Goal: Transaction & Acquisition: Purchase product/service

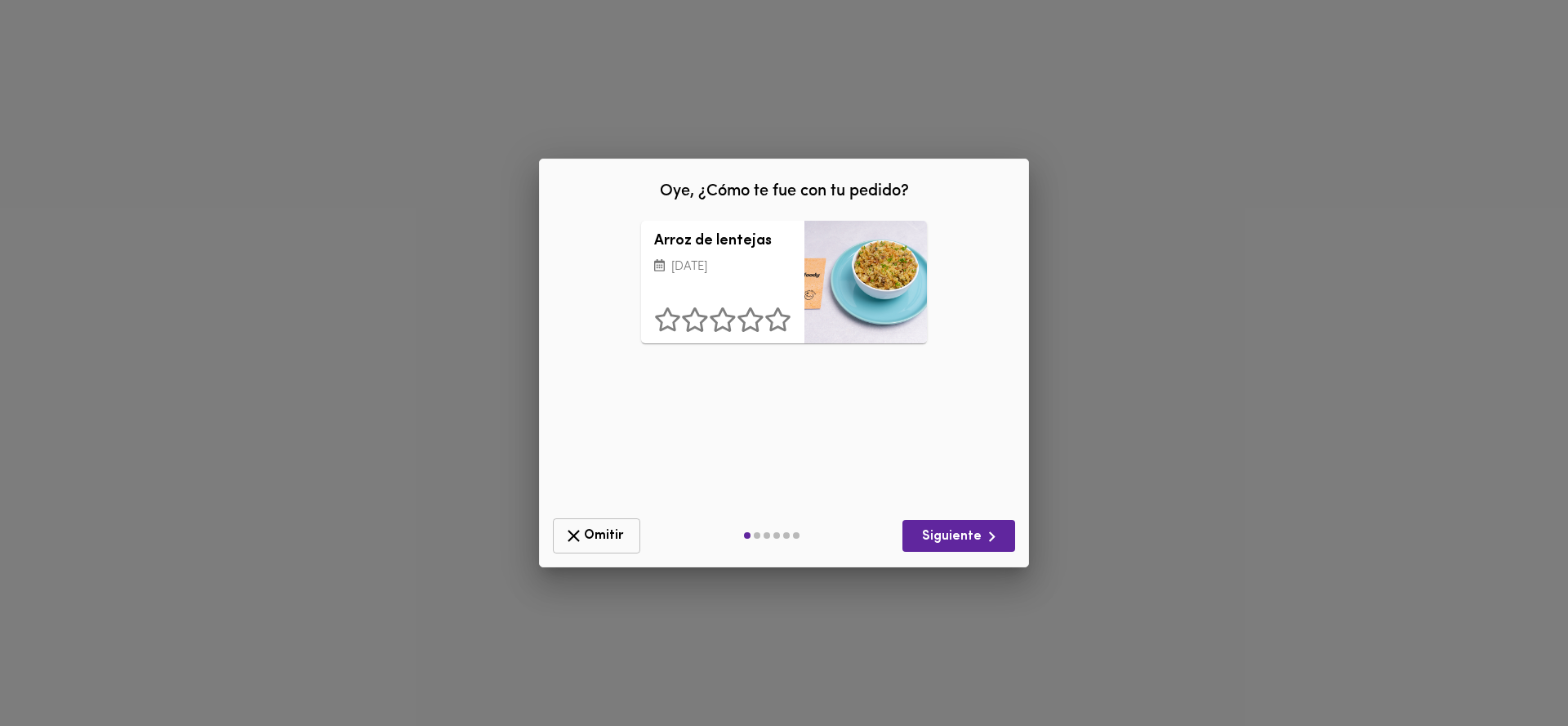
click at [585, 541] on span "Omitir" at bounding box center [597, 535] width 66 height 21
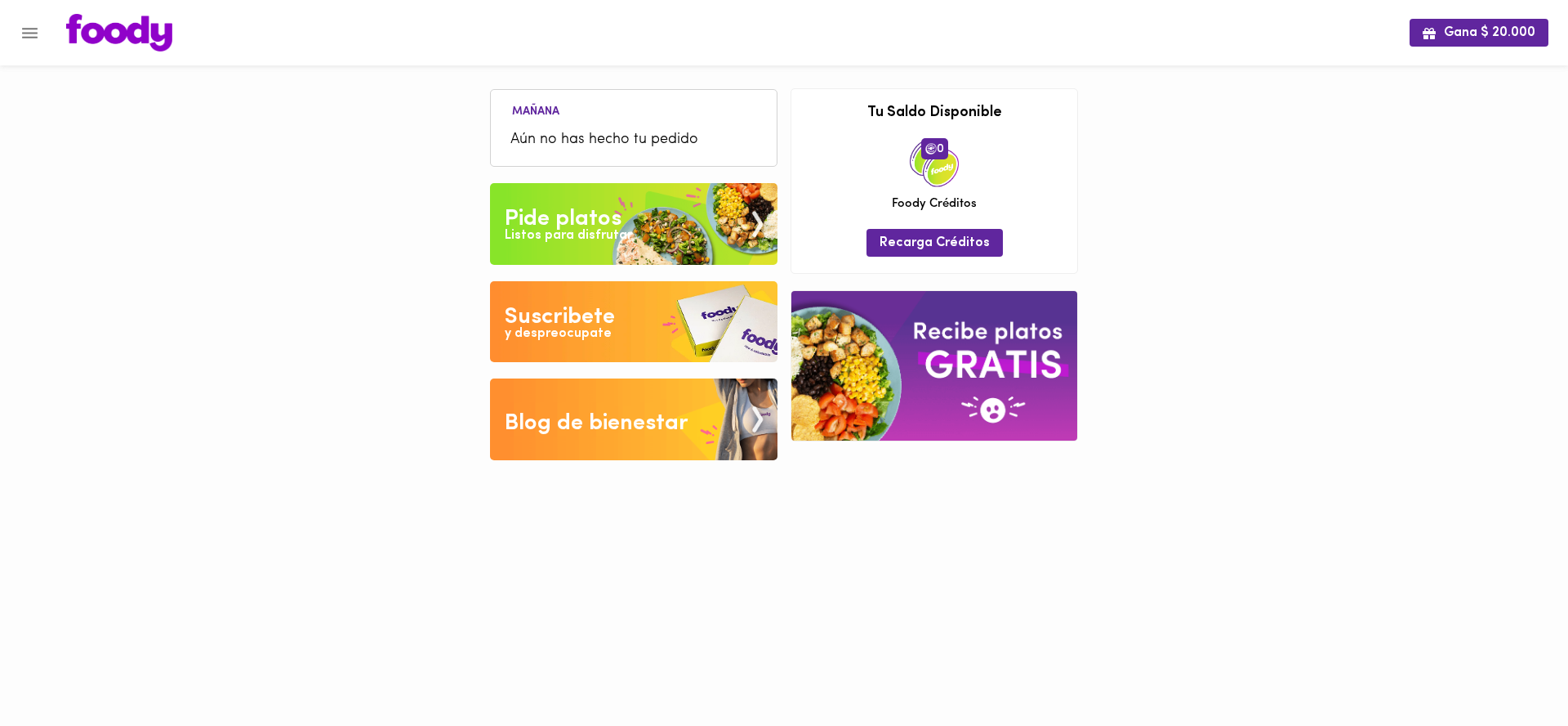
click at [572, 232] on div "Listos para disfrutar" at bounding box center [568, 236] width 127 height 19
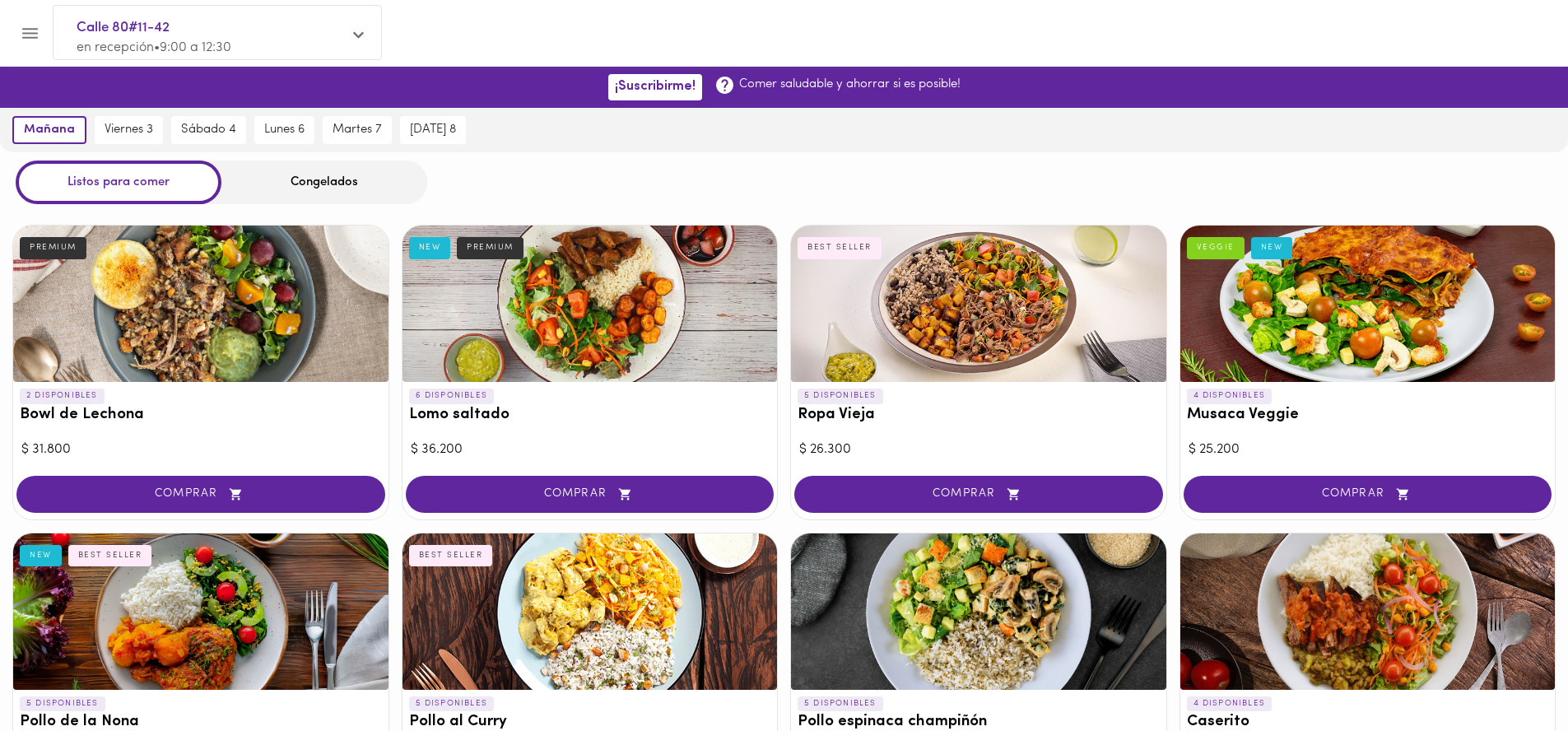
click at [258, 172] on div "Congelados" at bounding box center [325, 182] width 206 height 44
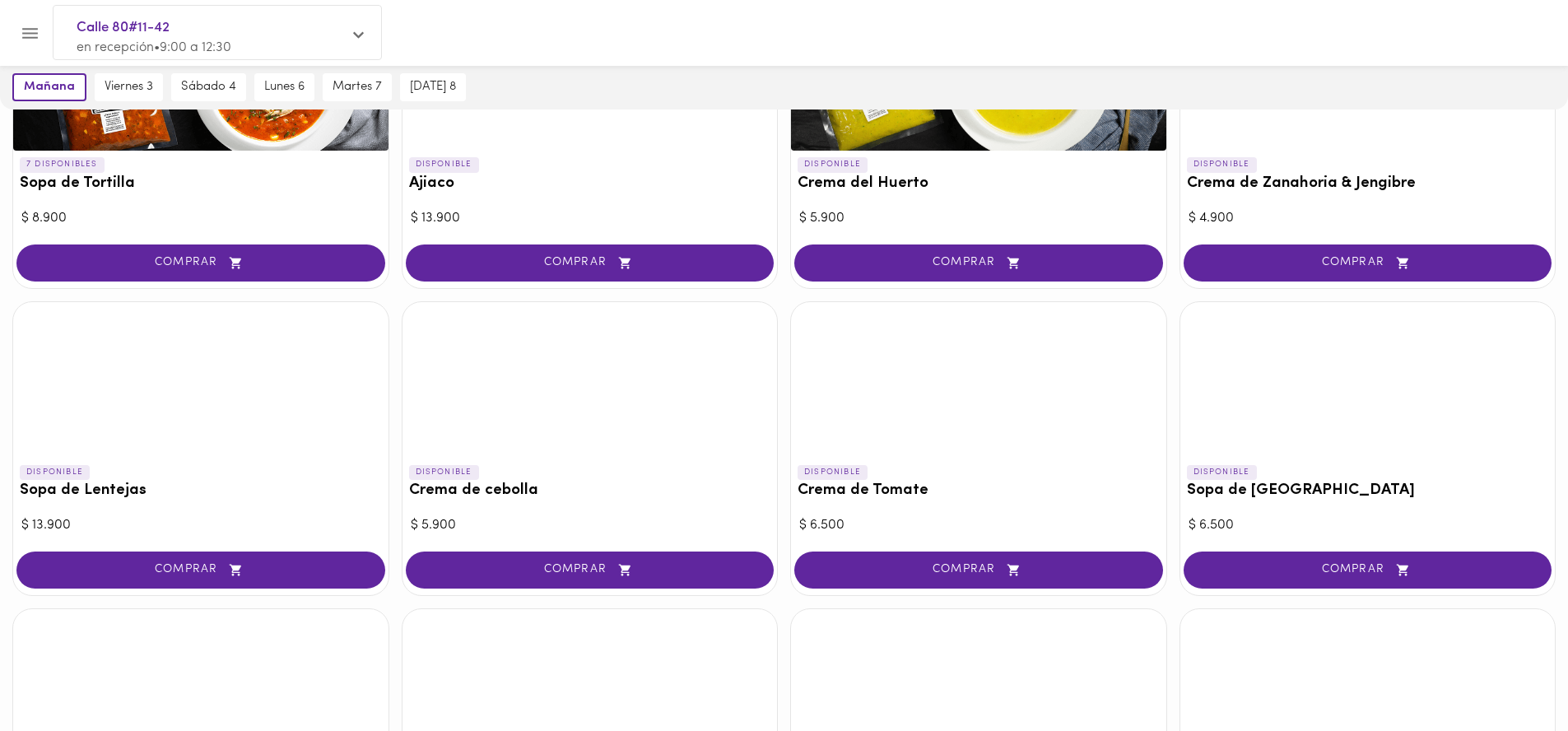
scroll to position [451, 0]
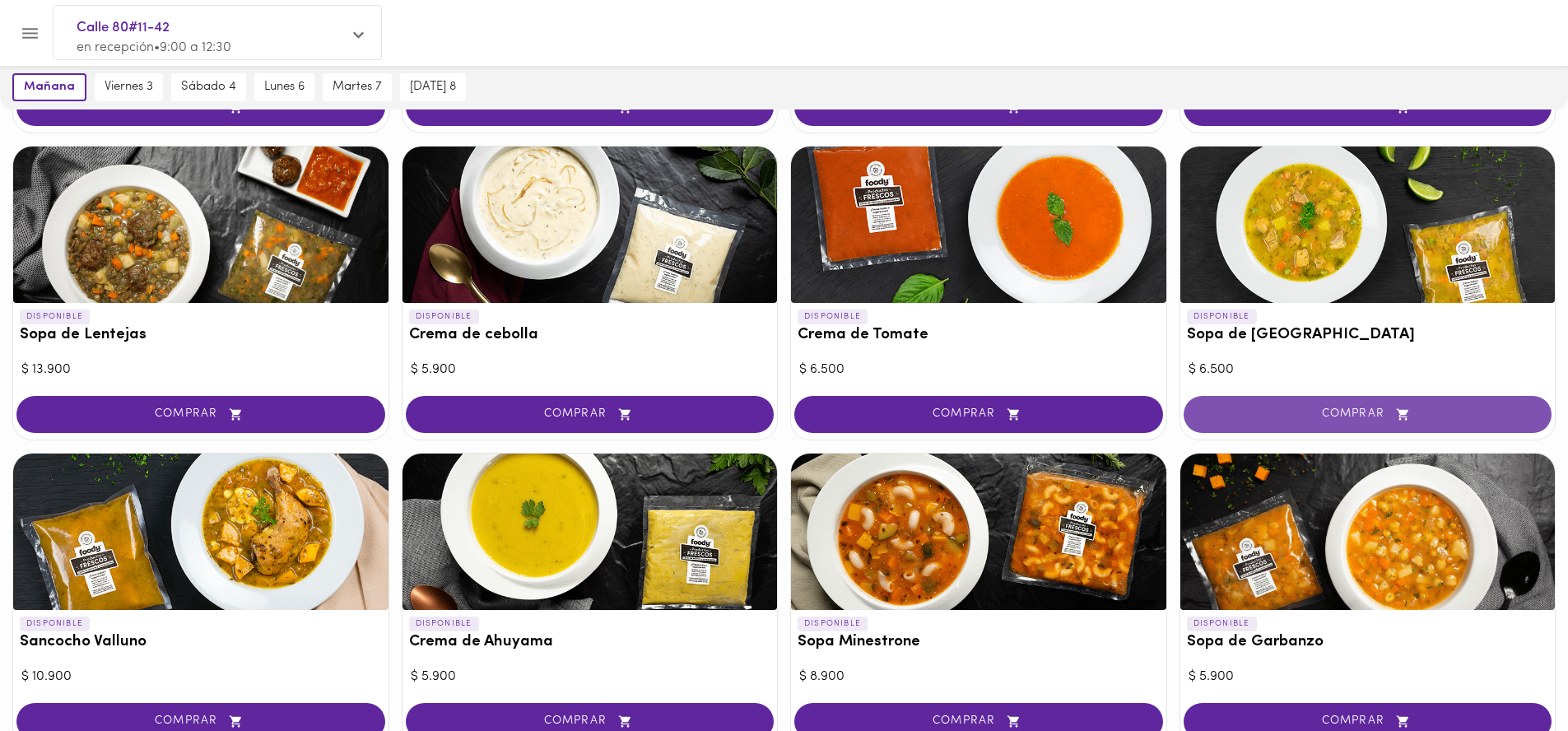
click at [1319, 422] on button "COMPRAR" at bounding box center [1367, 414] width 369 height 37
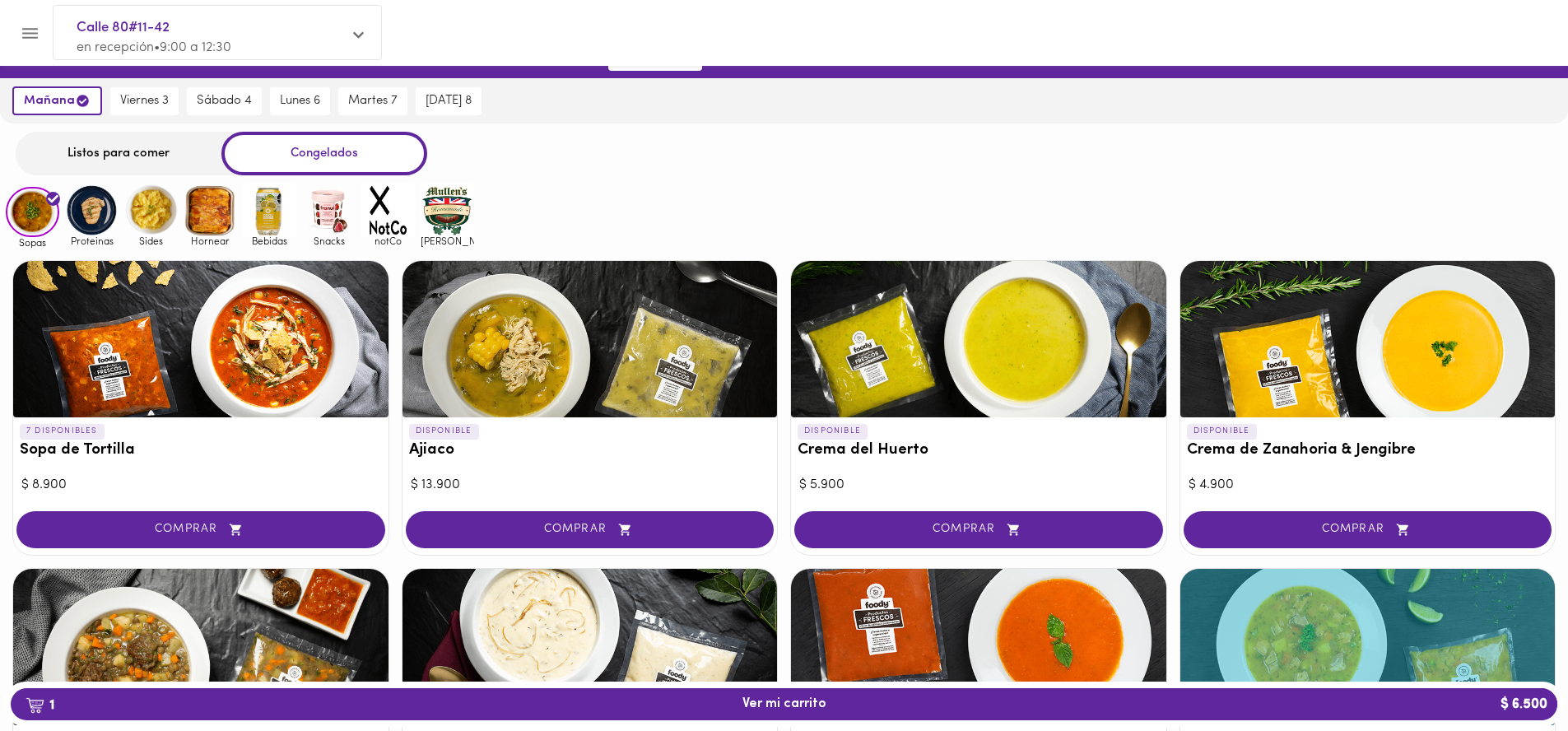
scroll to position [0, 0]
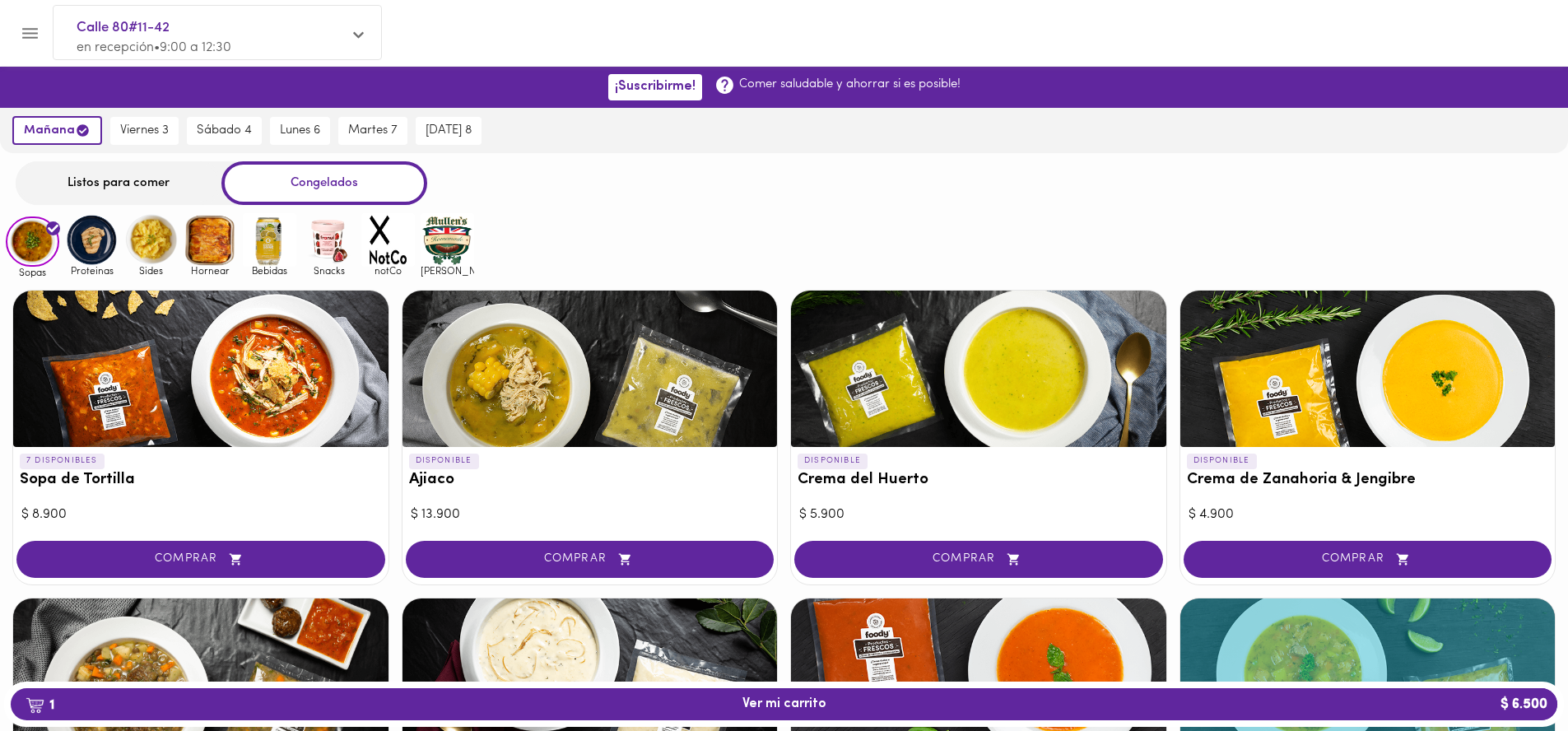
click at [275, 228] on img at bounding box center [269, 239] width 53 height 53
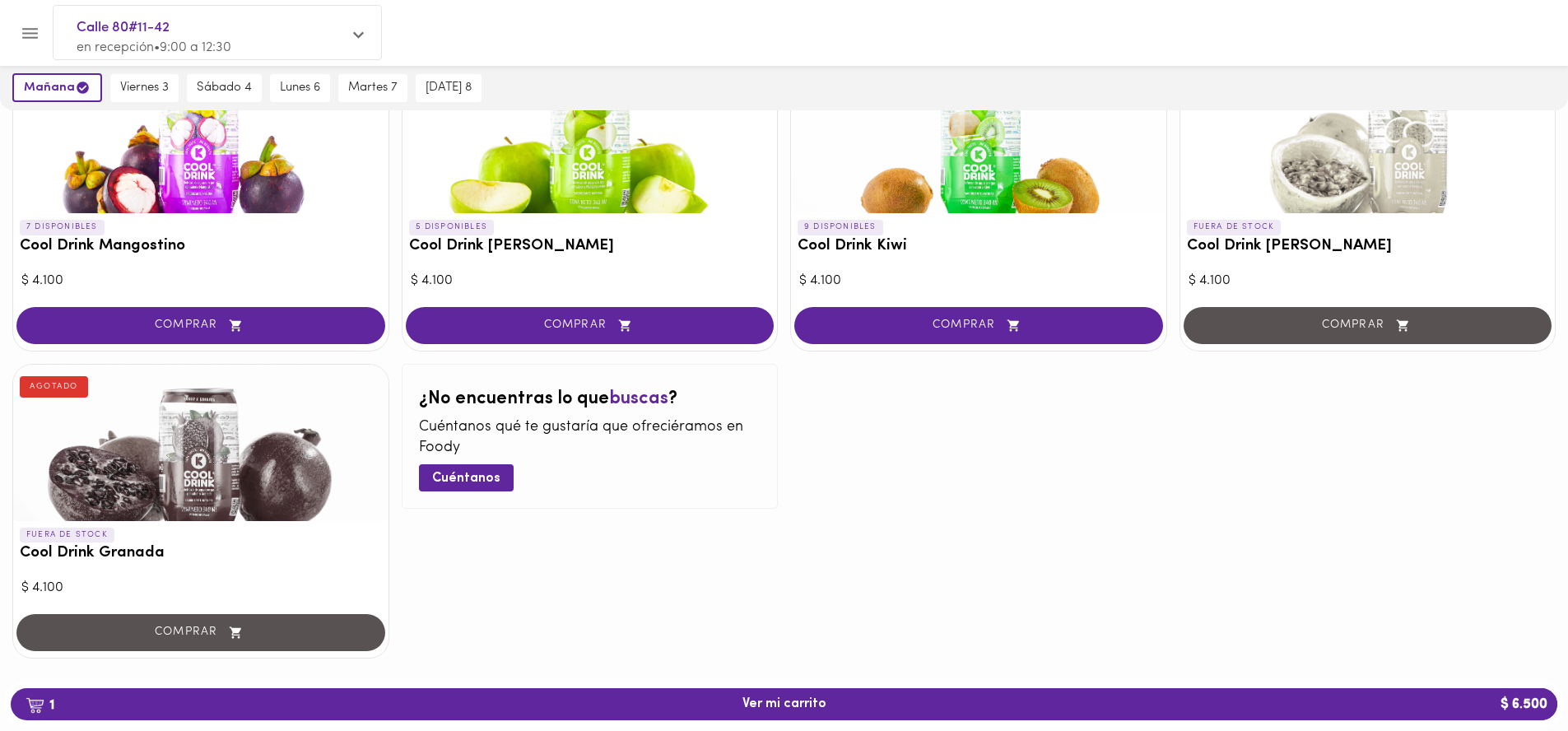
scroll to position [256, 0]
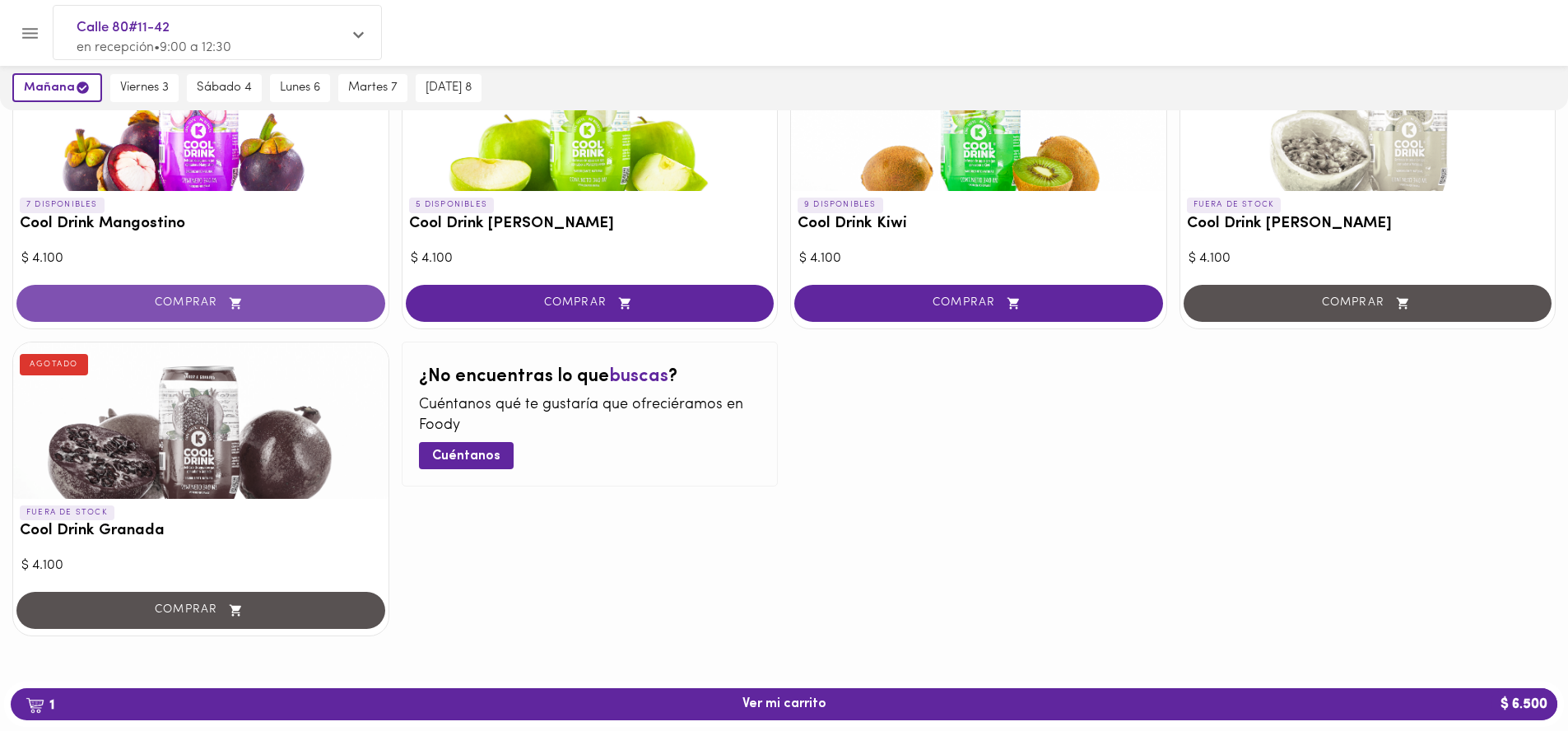
click at [356, 306] on span "COMPRAR" at bounding box center [200, 304] width 327 height 14
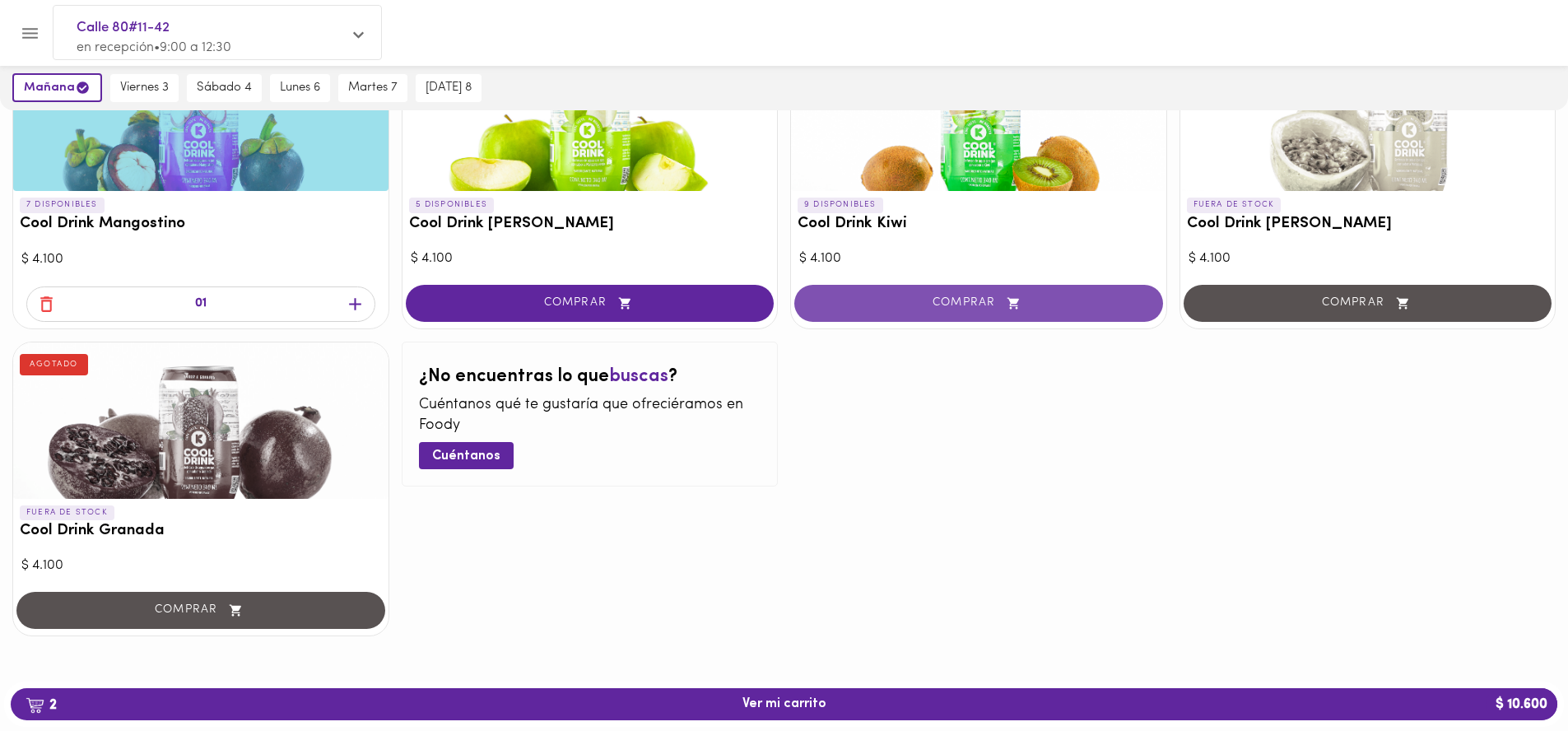
click at [898, 320] on button "COMPRAR" at bounding box center [978, 303] width 369 height 37
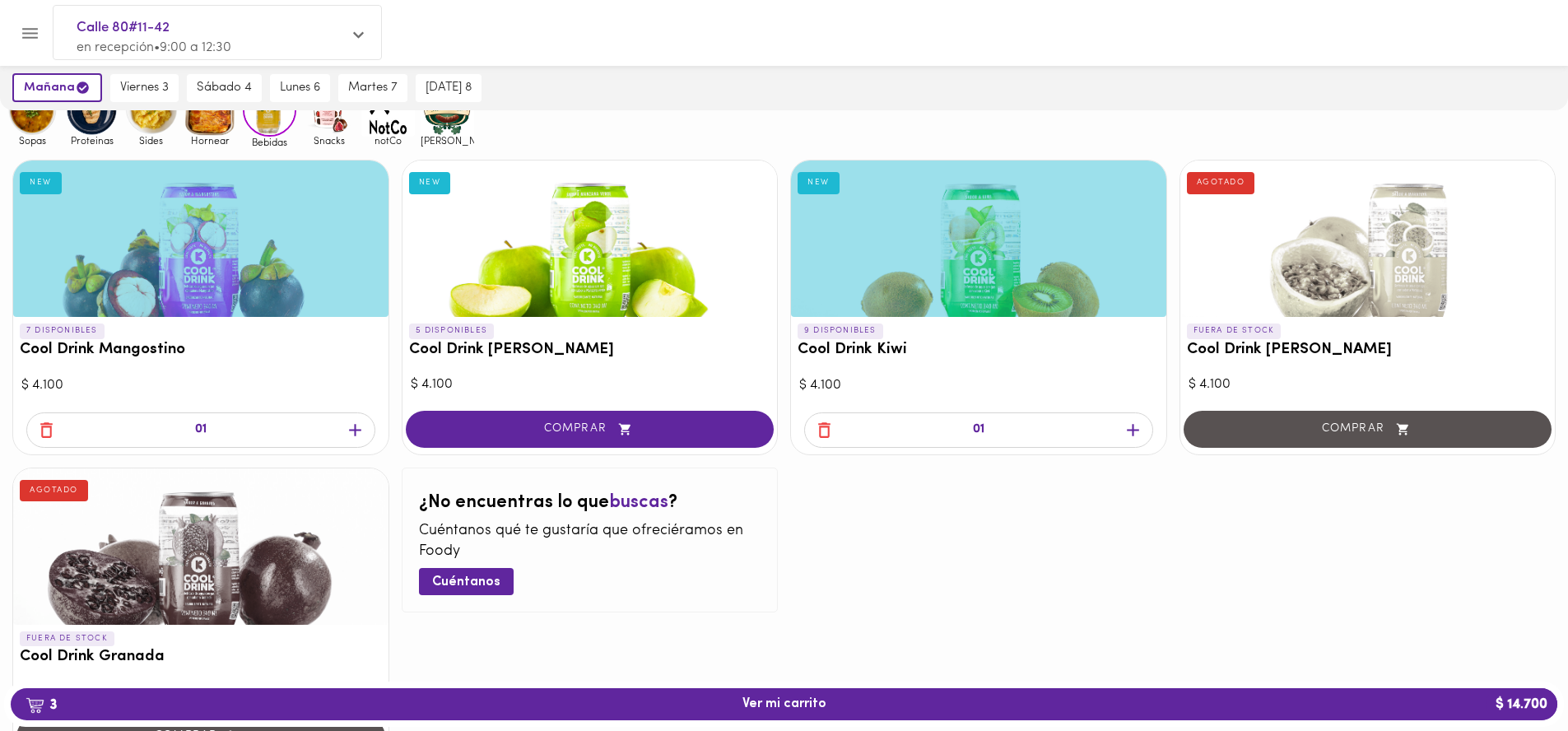
scroll to position [0, 0]
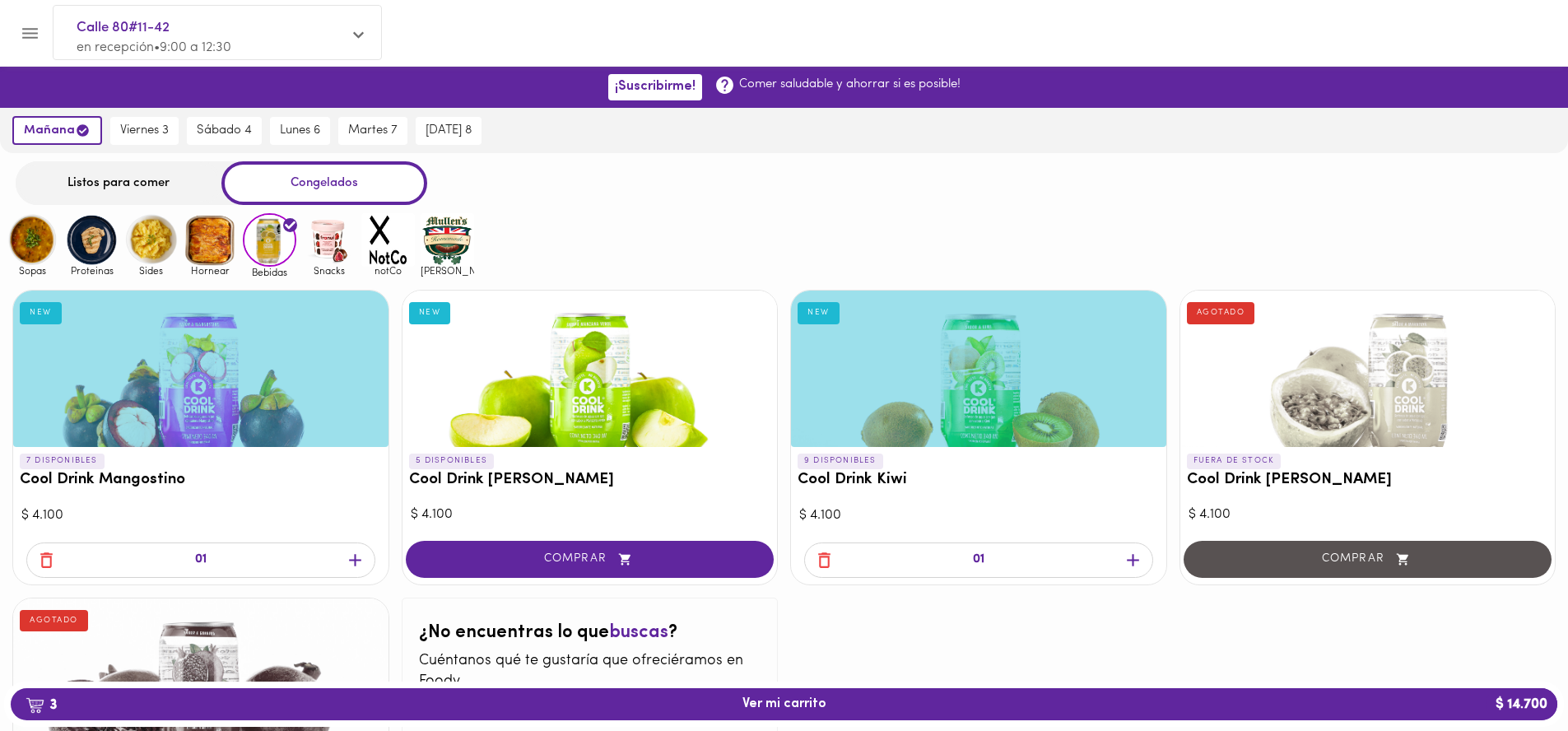
click at [92, 222] on img at bounding box center [92, 239] width 53 height 53
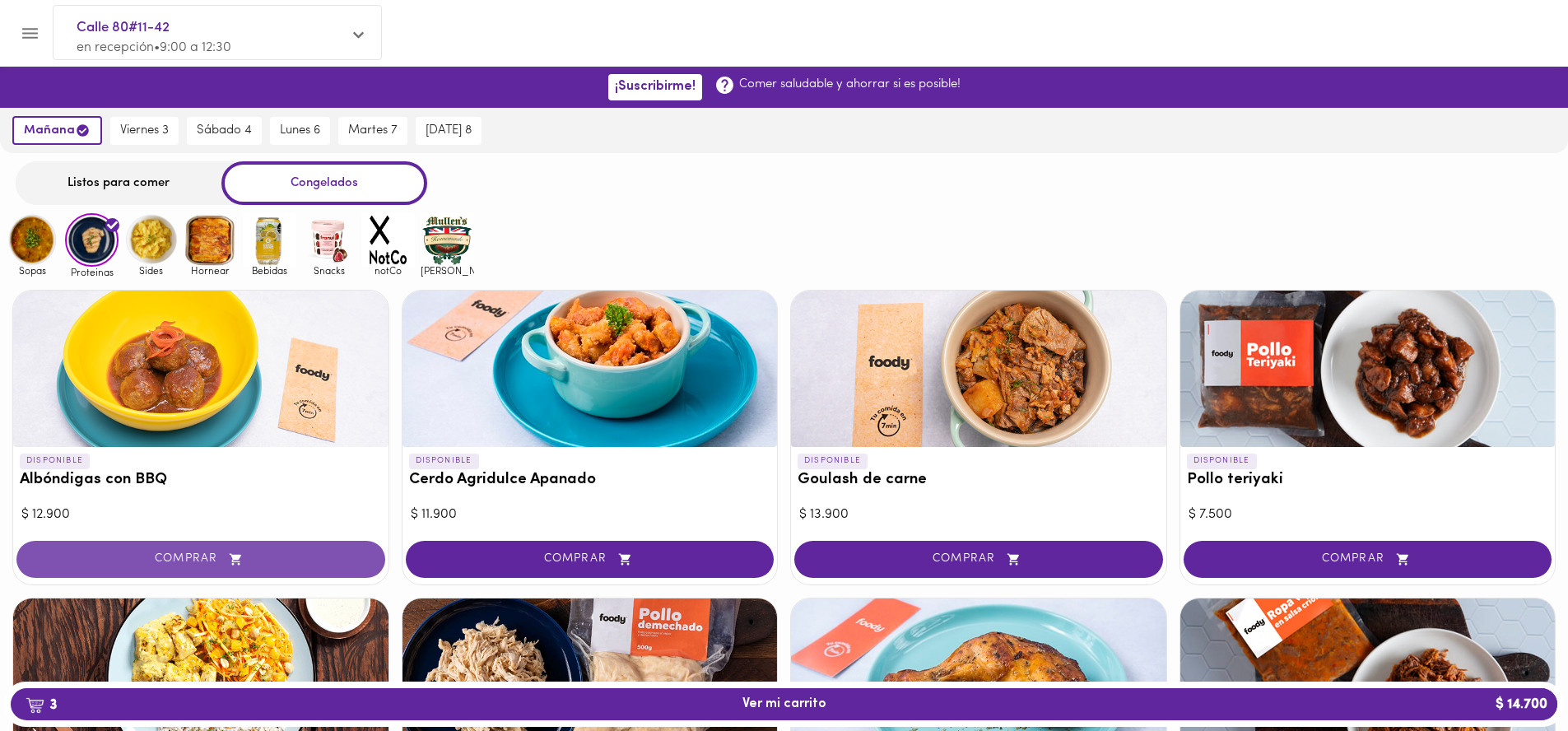
click at [303, 563] on span "COMPRAR" at bounding box center [200, 559] width 327 height 14
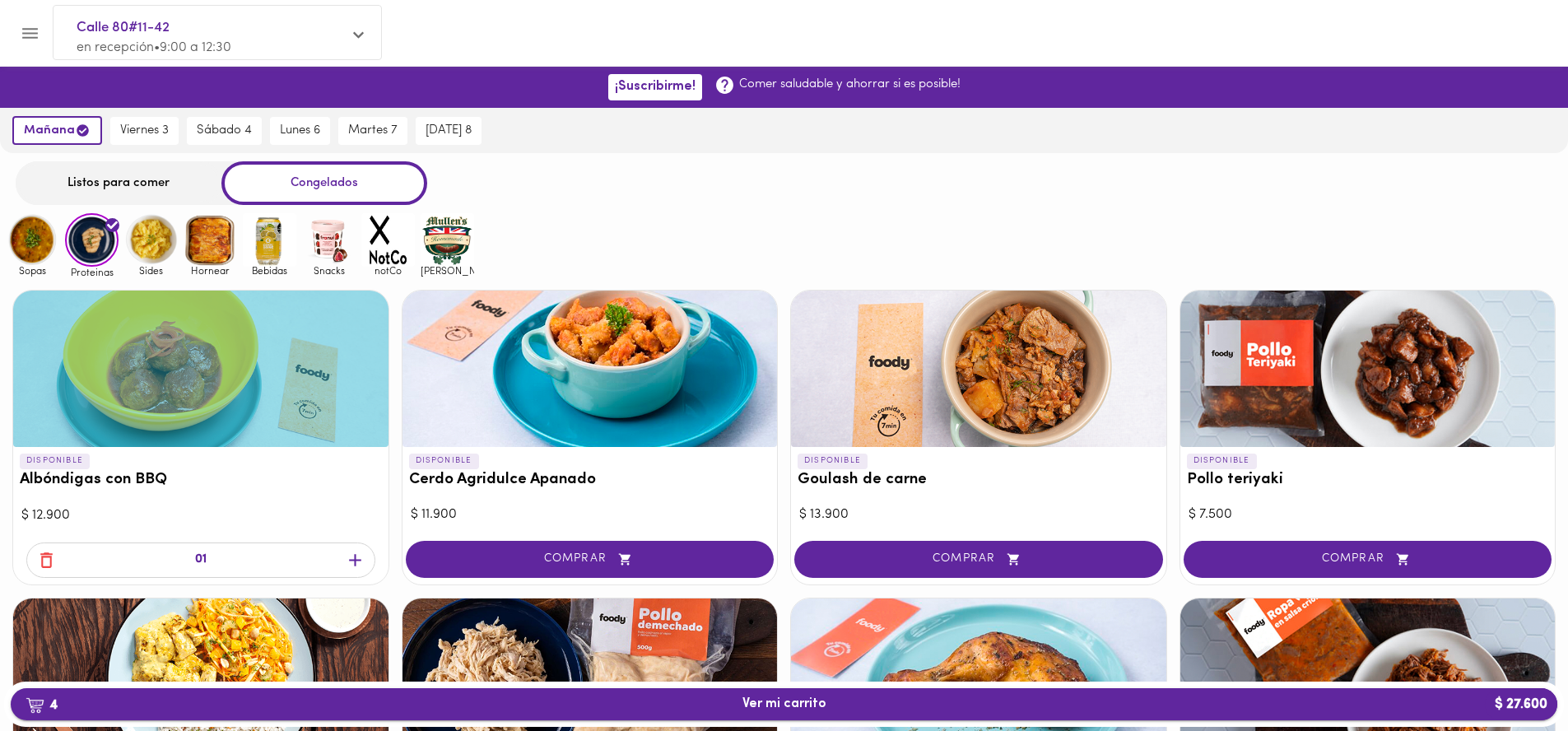
click at [473, 706] on span "4 Ver mi carrito $ 27.600" at bounding box center [784, 704] width 1520 height 16
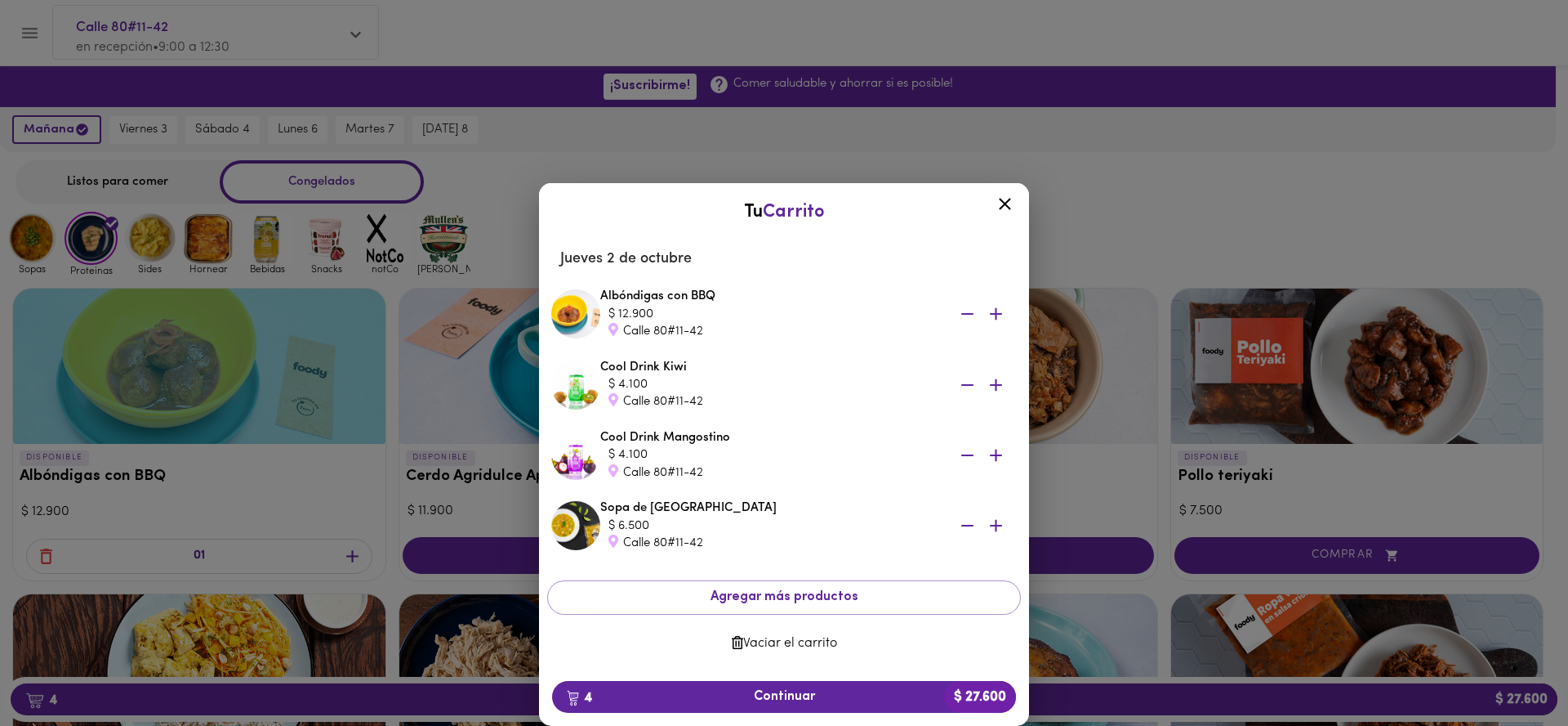
click at [511, 207] on div "Tu Carrito [DATE] Albóndigas con BBQ $ 12.900 Calle 80#11-42 Cool Drink Kiwi $ …" at bounding box center [784, 417] width 1568 height 617
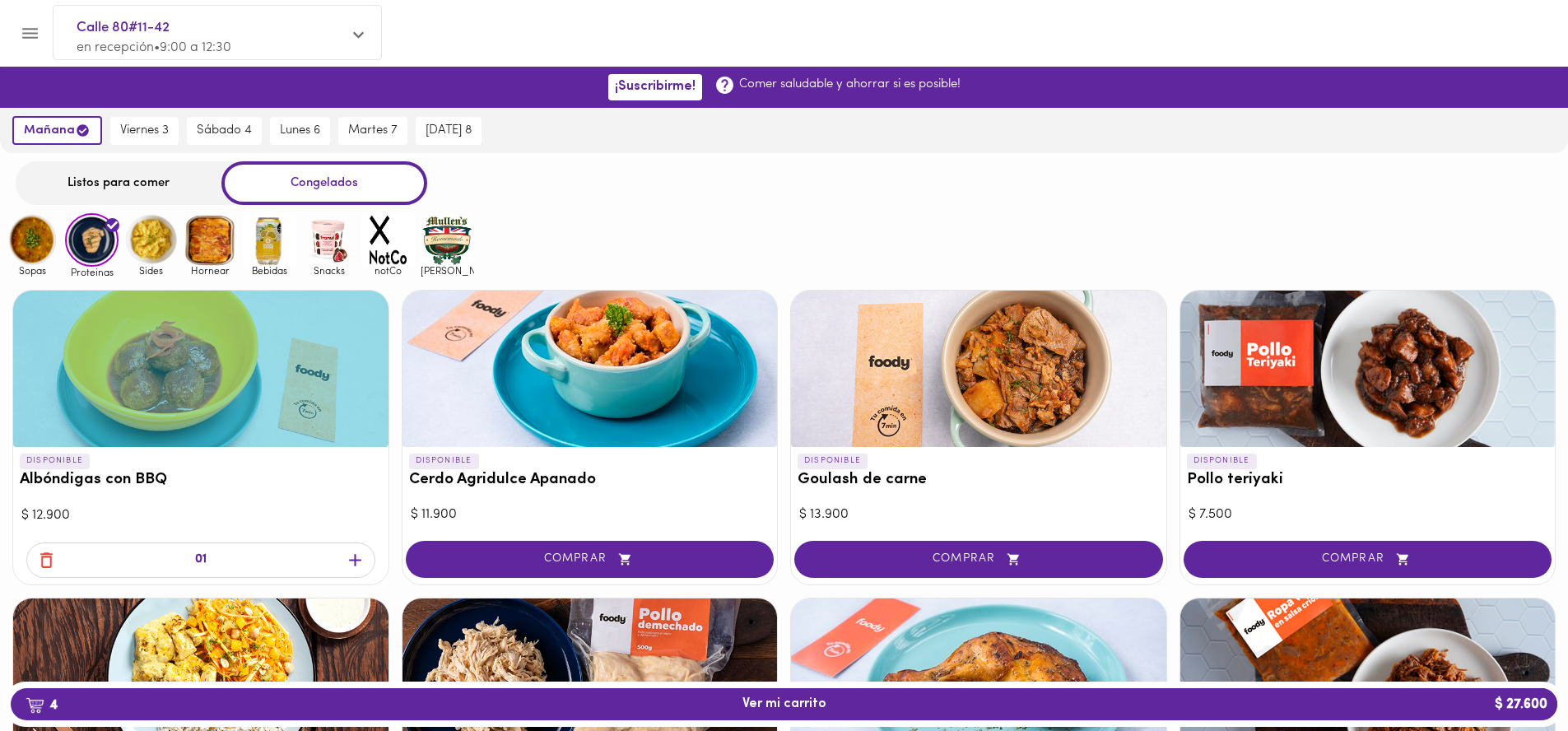
click at [134, 243] on img at bounding box center [150, 239] width 53 height 53
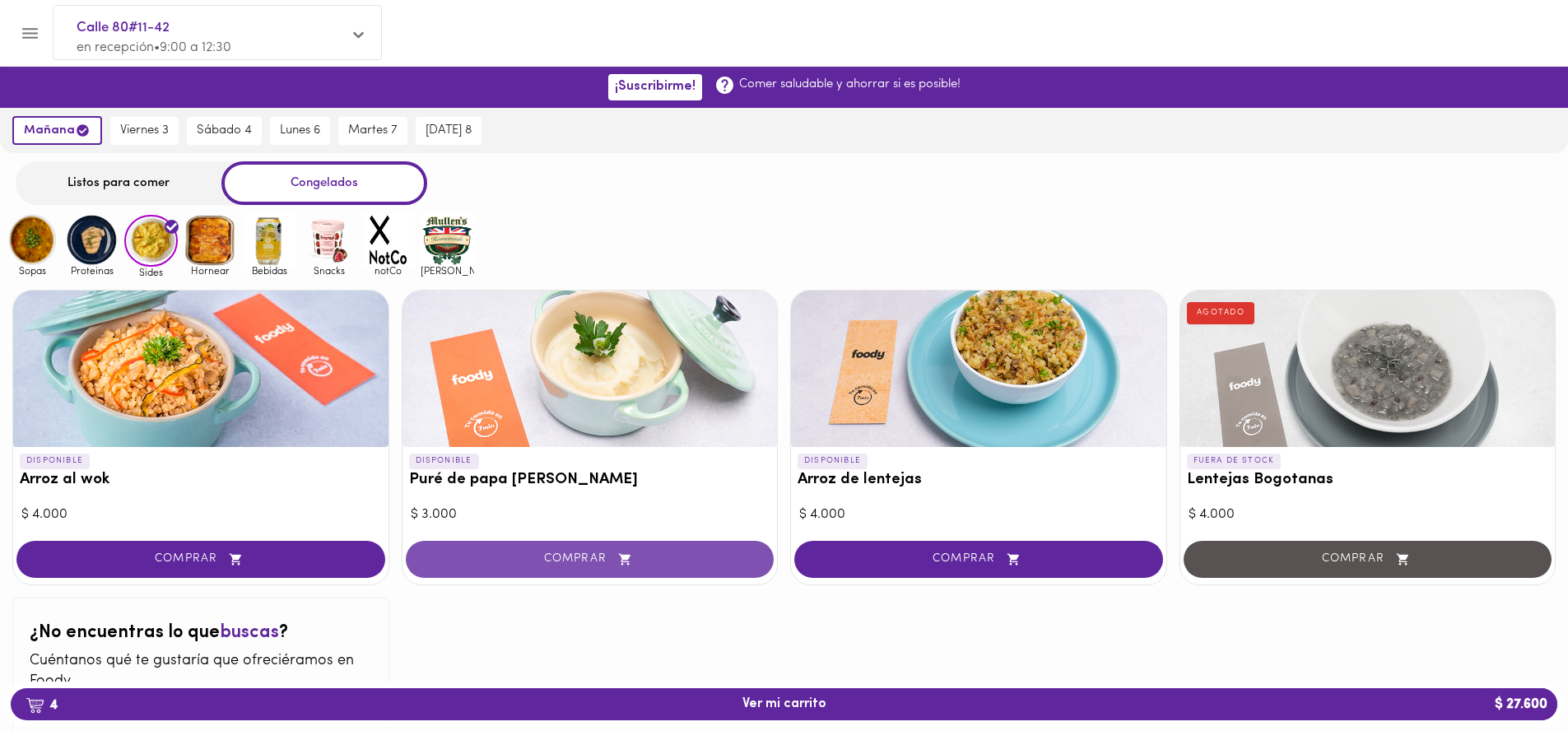
click at [470, 557] on span "COMPRAR" at bounding box center [590, 559] width 327 height 14
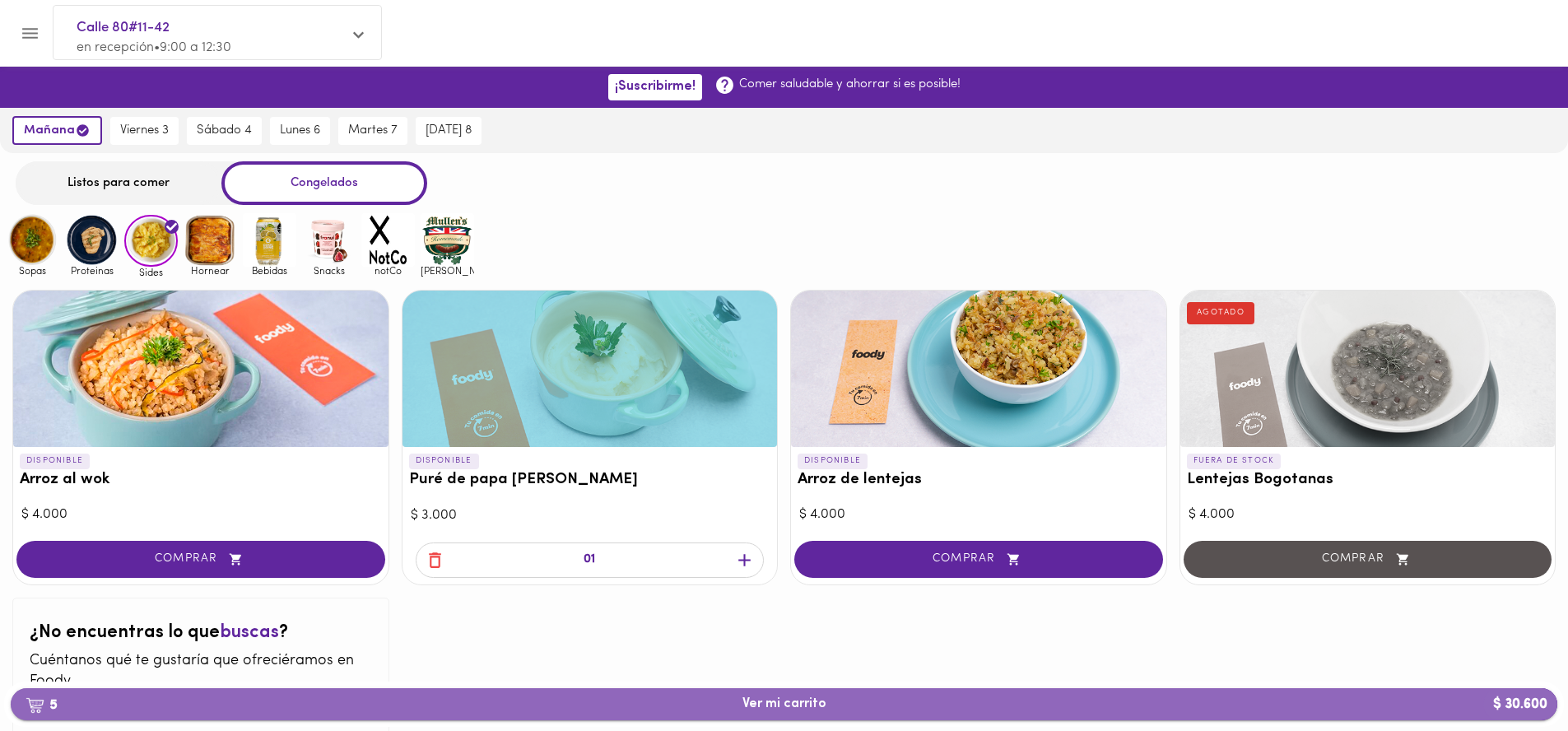
click at [540, 702] on span "5 Ver mi carrito $ 30.600" at bounding box center [784, 704] width 1520 height 16
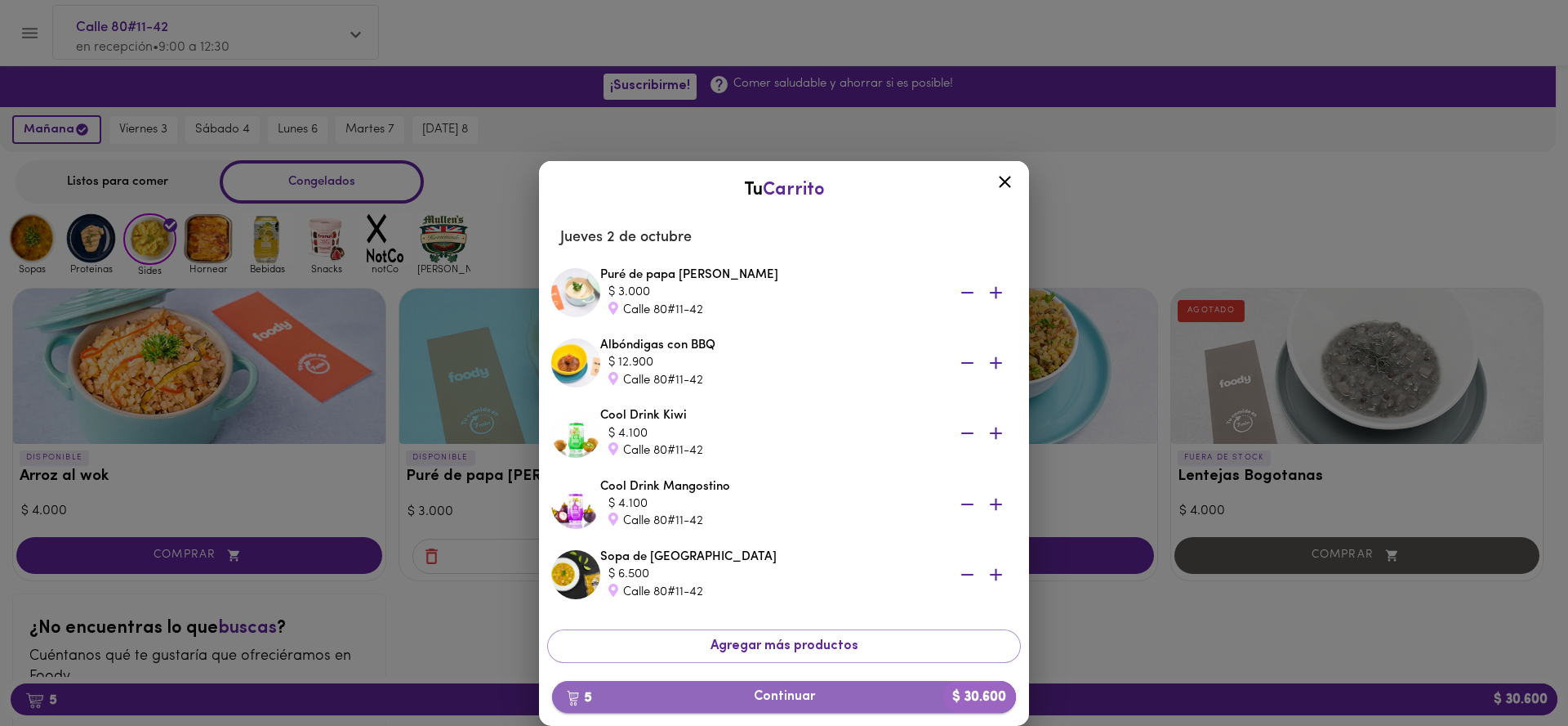
click at [687, 696] on span "5 Continuar $ 30.600" at bounding box center [784, 697] width 438 height 16
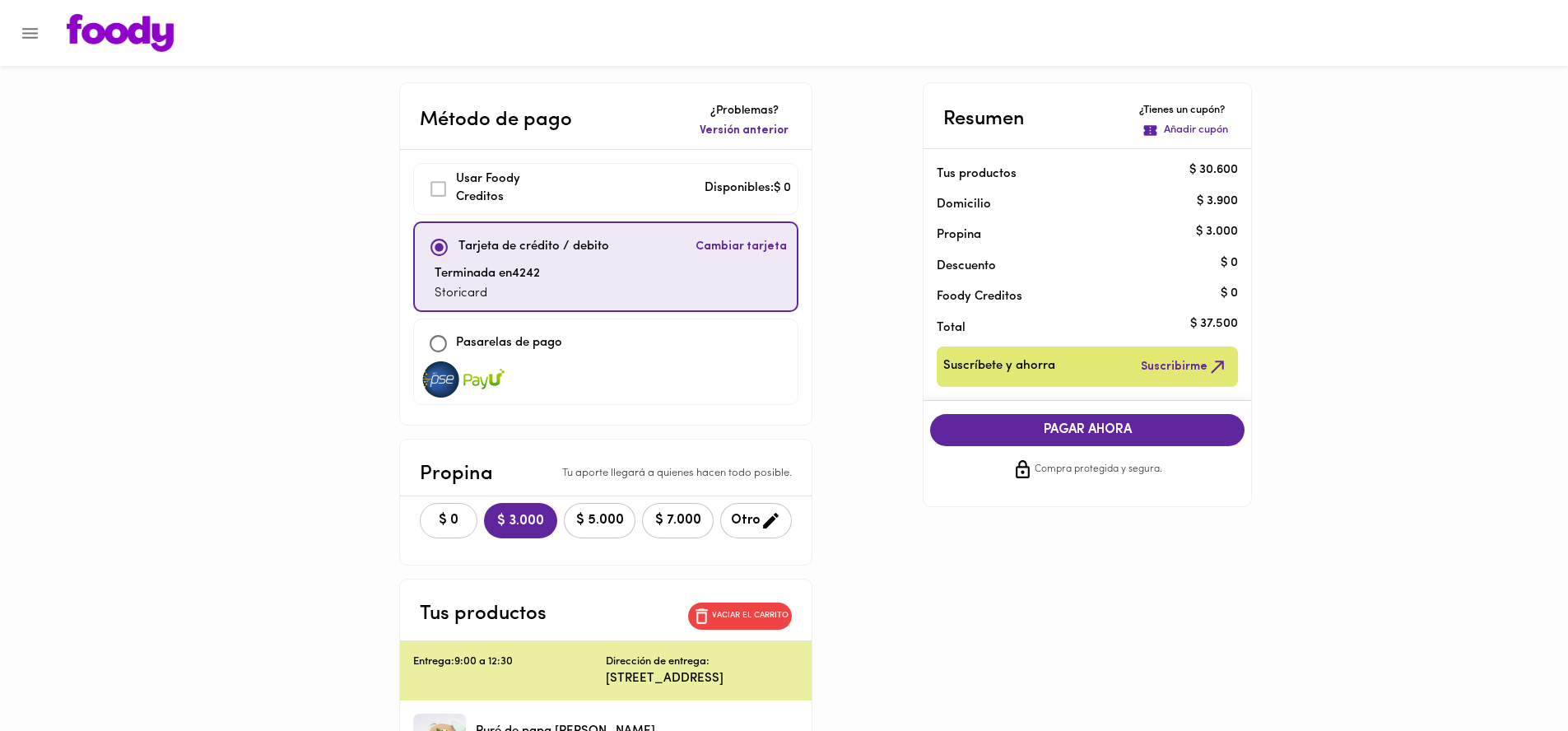
click at [431, 514] on span "$ 0" at bounding box center [448, 521] width 36 height 16
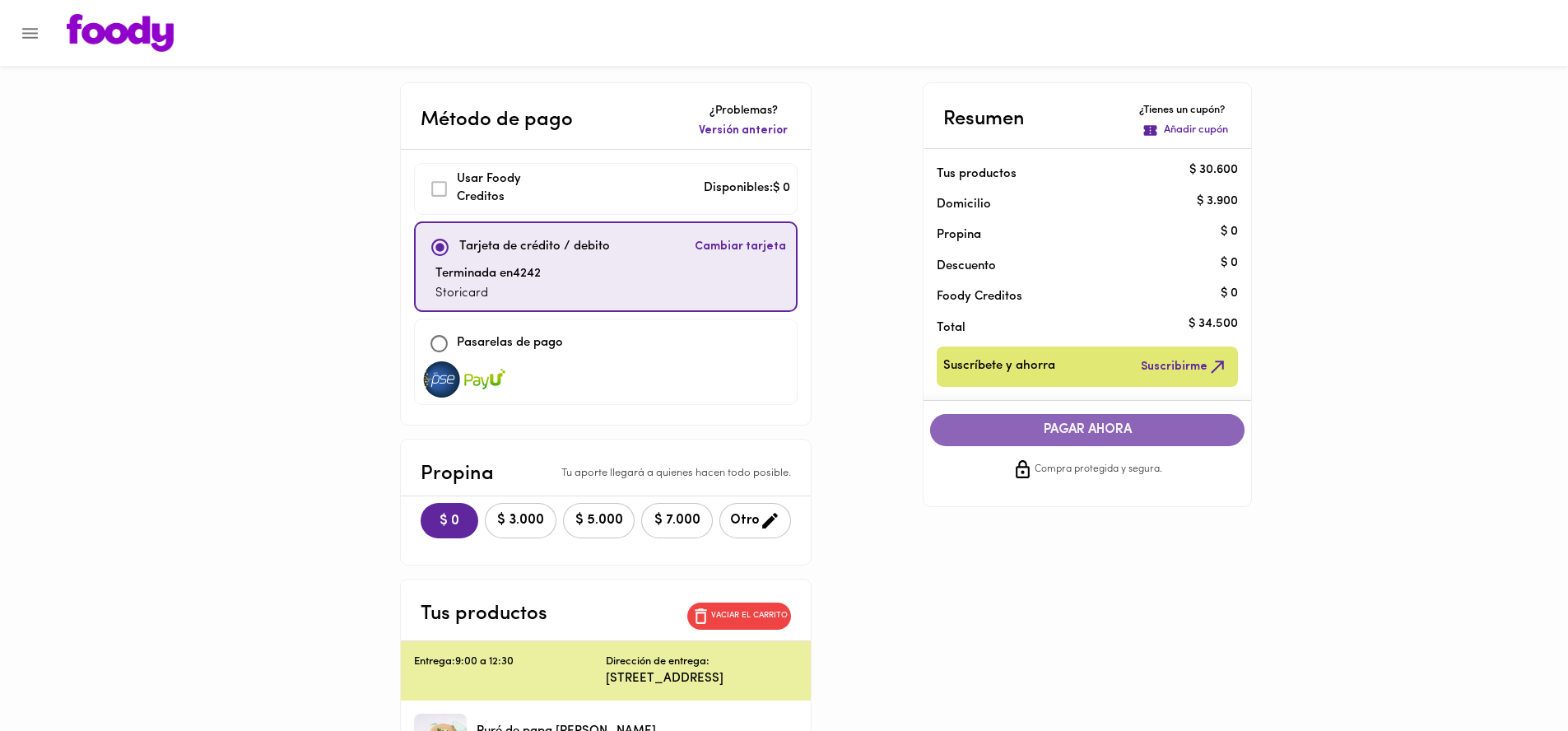
click at [984, 427] on span "PAGAR AHORA" at bounding box center [1087, 430] width 282 height 16
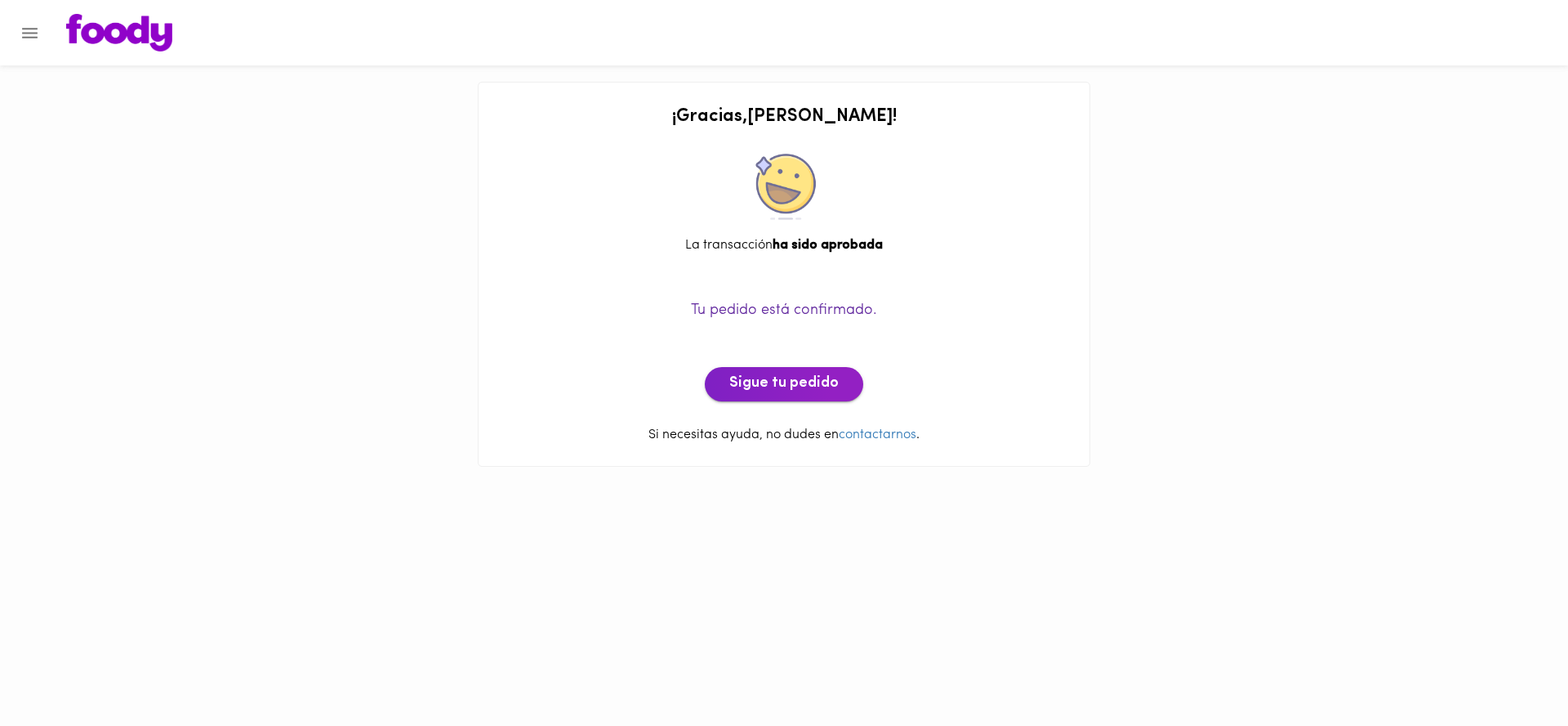
click at [783, 378] on span "Sigue tu pedido" at bounding box center [784, 384] width 109 height 18
